Goal: Task Accomplishment & Management: Use online tool/utility

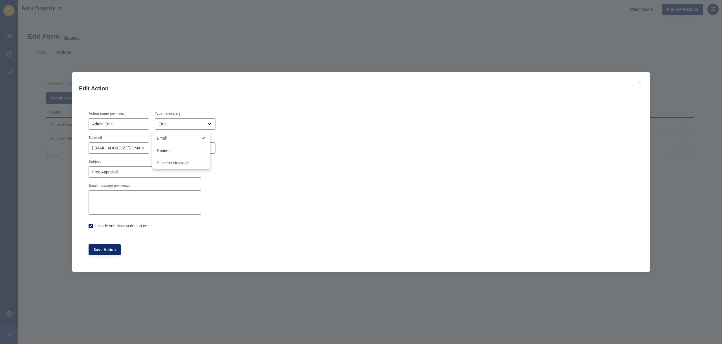
click at [204, 48] on div "Edit Action Action name (OPTIONAL) Admin Email Type (OPTIONAL) Email To email […" at bounding box center [361, 172] width 722 height 344
click at [641, 79] on icon at bounding box center [639, 82] width 7 height 7
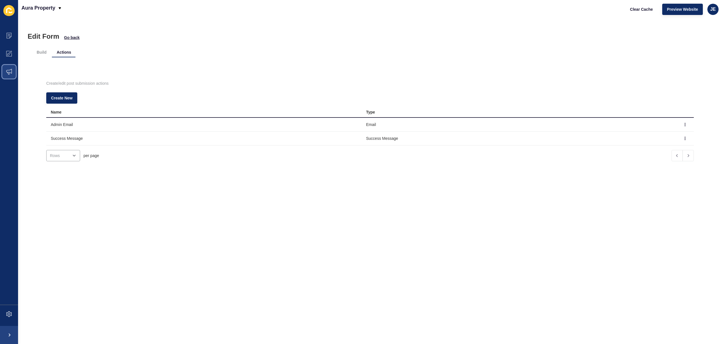
click at [10, 70] on icon at bounding box center [9, 72] width 6 height 6
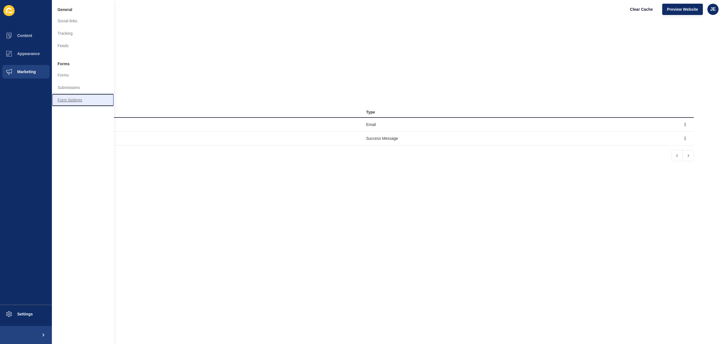
click at [64, 101] on link "Form Settings" at bounding box center [83, 100] width 62 height 12
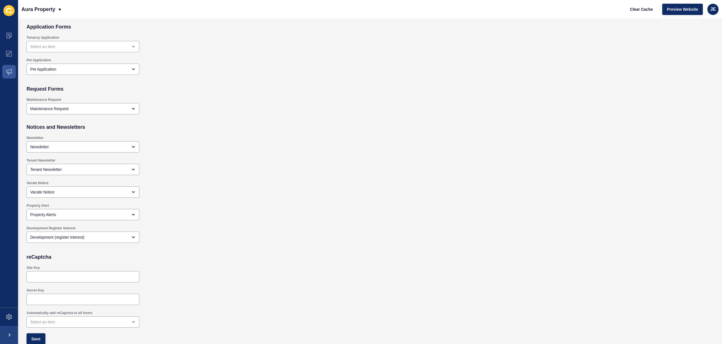
scroll to position [402, 0]
click at [11, 73] on icon at bounding box center [9, 72] width 6 height 6
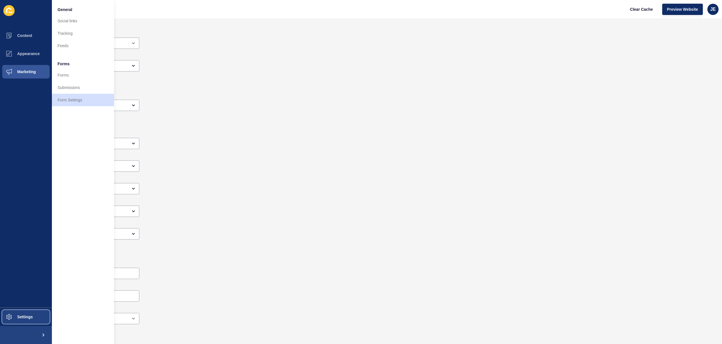
click at [23, 312] on button "Settings" at bounding box center [26, 316] width 52 height 18
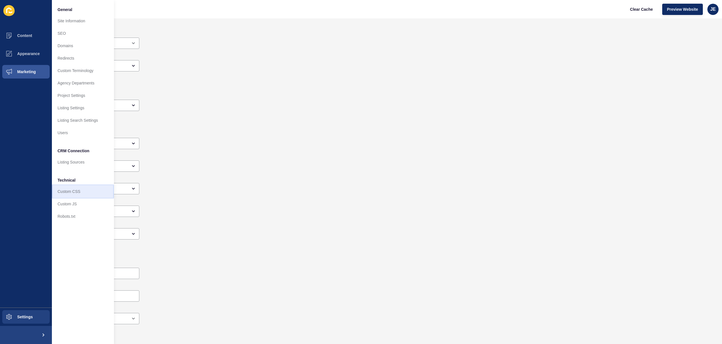
click at [79, 194] on link "Custom CSS" at bounding box center [83, 191] width 62 height 12
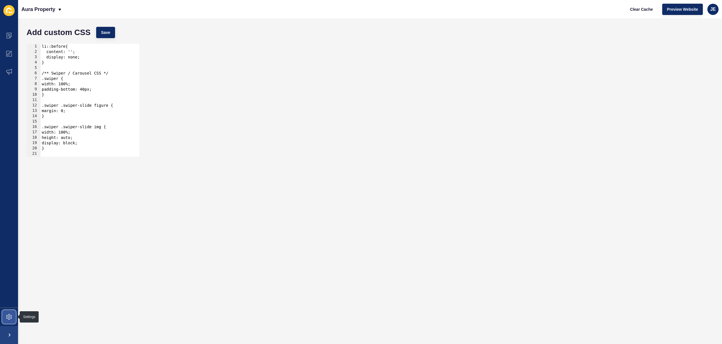
click at [8, 317] on icon at bounding box center [9, 316] width 2 height 2
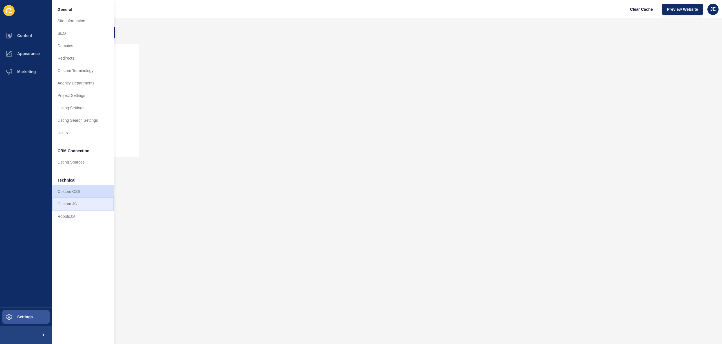
click at [75, 204] on link "Custom JS" at bounding box center [83, 203] width 62 height 12
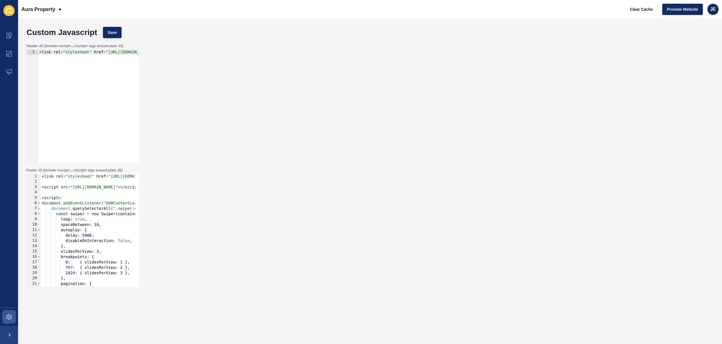
click at [246, 182] on div "Footer JS (include <script>...</script> tags around plain JS) 1 2 3 4 5 6 7 8 9…" at bounding box center [370, 227] width 693 height 124
click at [711, 12] on div "JE" at bounding box center [713, 9] width 11 height 11
click at [706, 50] on link "Logout" at bounding box center [699, 47] width 41 height 12
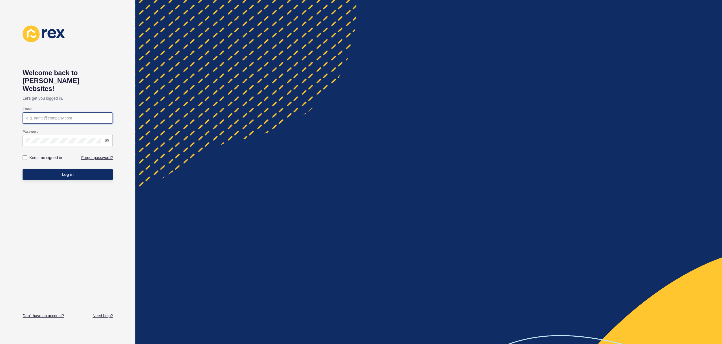
type input "[EMAIL_ADDRESS][PERSON_NAME][DOMAIN_NAME]"
click at [98, 169] on button "Log in" at bounding box center [68, 174] width 90 height 11
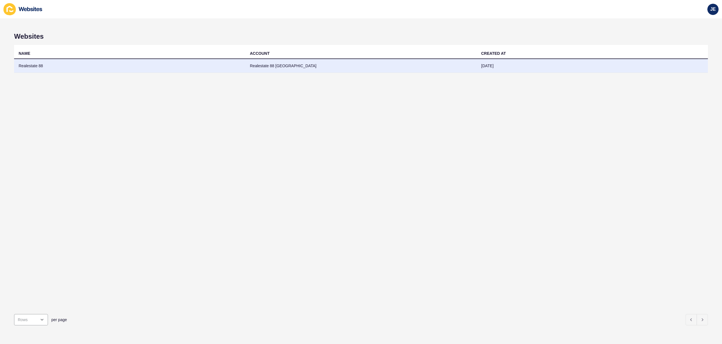
click at [237, 68] on td "Realestate 88" at bounding box center [129, 66] width 231 height 14
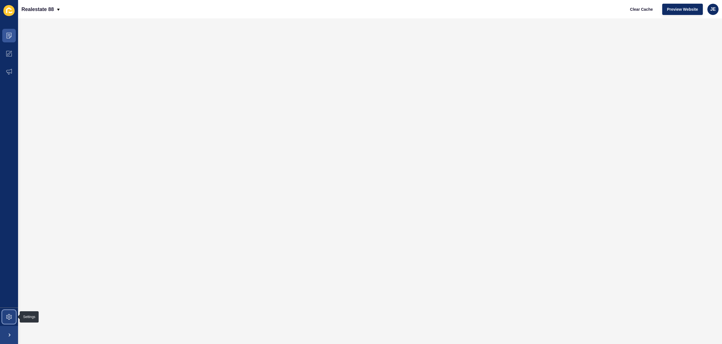
click at [1, 317] on span at bounding box center [9, 316] width 18 height 18
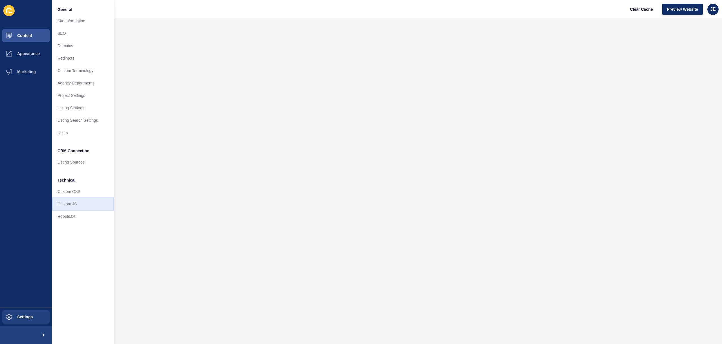
click at [76, 201] on link "Custom JS" at bounding box center [83, 203] width 62 height 12
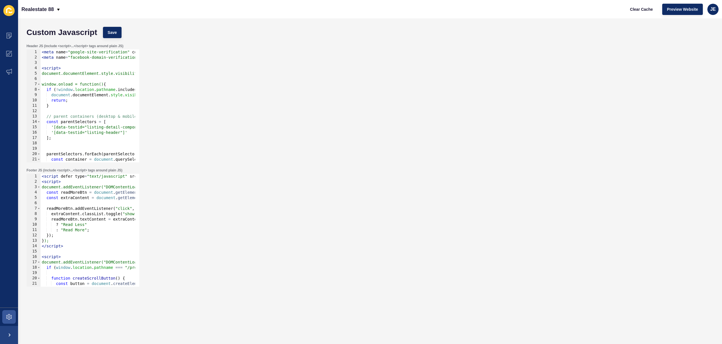
click at [95, 174] on div "< script defer type = "text/javascript" src = "[URL][DOMAIN_NAME]" > </ script …" at bounding box center [274, 232] width 467 height 119
type textarea "<script defer type="text/javascript" src="[URL][DOMAIN_NAME]"></script><div id=…"
